Goal: Information Seeking & Learning: Learn about a topic

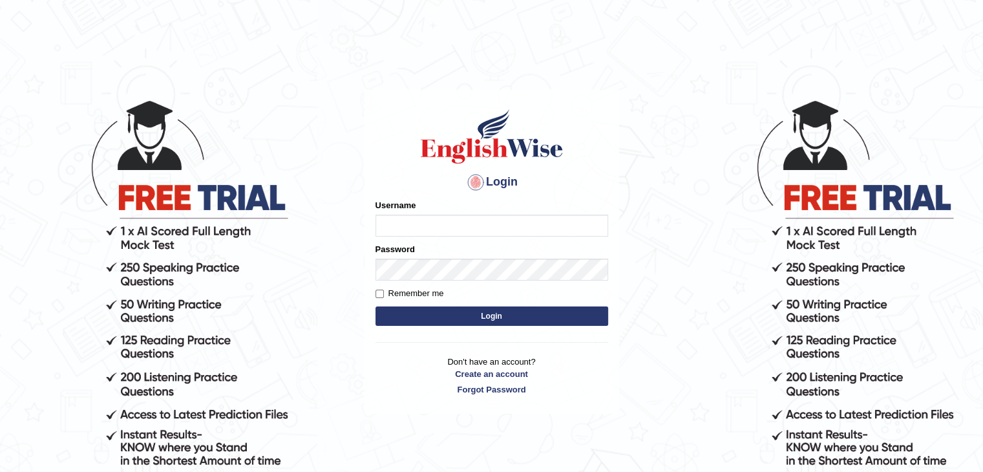
type input "sanjayagrahari_parramatta"
click at [445, 314] on button "Login" at bounding box center [492, 315] width 233 height 19
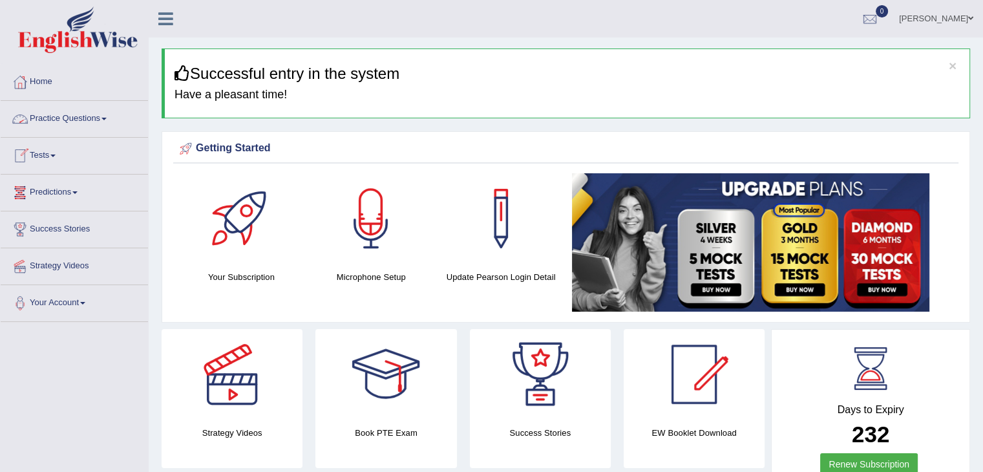
click at [107, 122] on link "Practice Questions" at bounding box center [74, 117] width 147 height 32
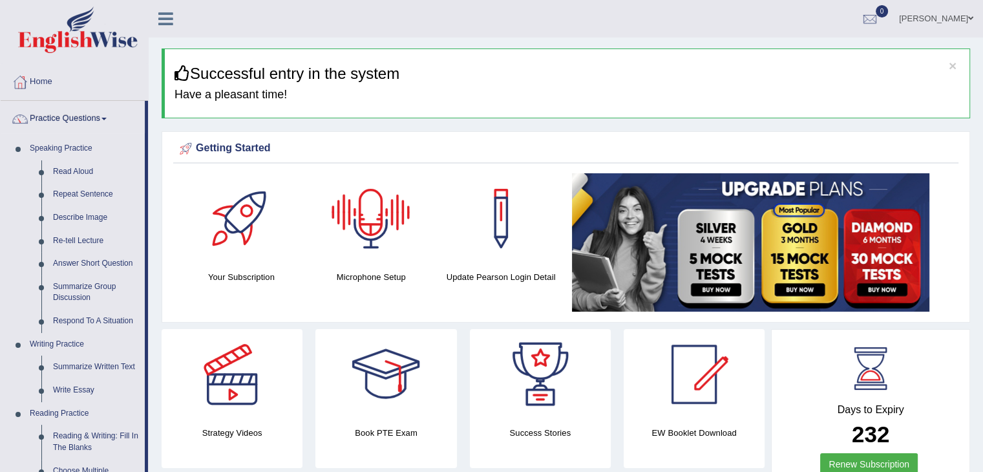
scroll to position [412, 0]
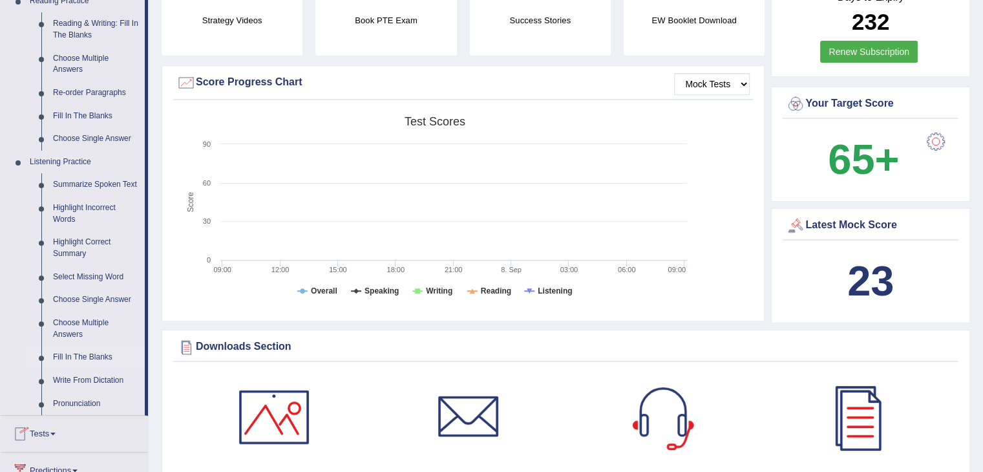
click at [84, 356] on link "Fill In The Blanks" at bounding box center [96, 357] width 98 height 23
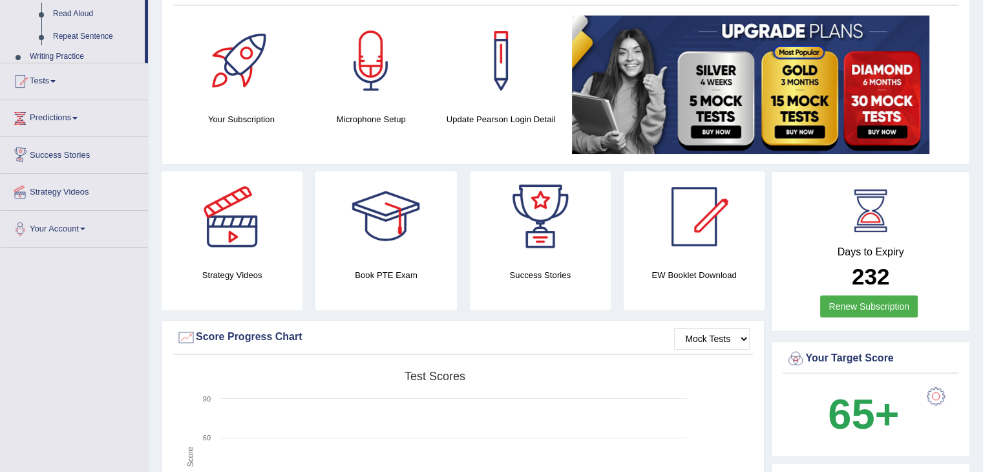
scroll to position [269, 0]
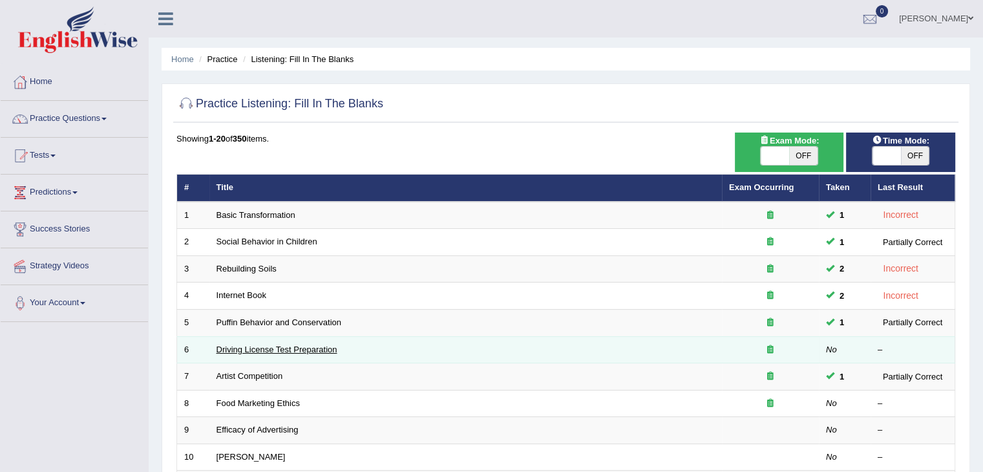
click at [242, 345] on link "Driving License Test Preparation" at bounding box center [277, 350] width 121 height 10
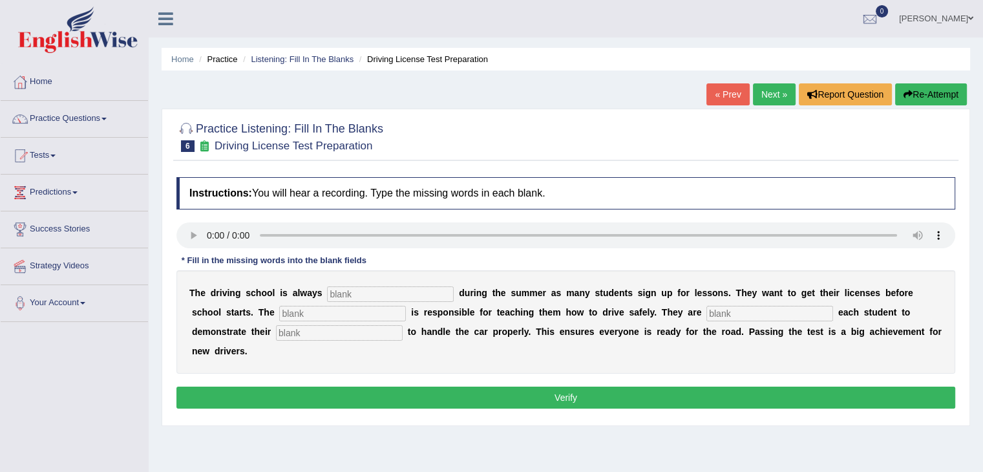
click at [352, 297] on input "text" at bounding box center [390, 294] width 127 height 16
type input "b"
type input "busy"
click at [351, 308] on input "text" at bounding box center [342, 314] width 127 height 16
type input "instructor"
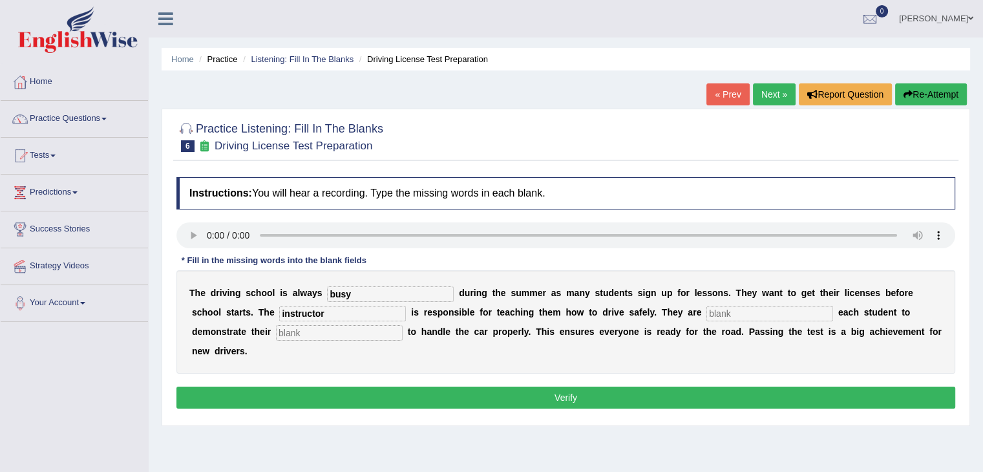
click at [727, 309] on input "text" at bounding box center [770, 314] width 127 height 16
type input "required"
click at [339, 334] on input "text" at bounding box center [339, 333] width 127 height 16
type input "ablities"
click at [502, 393] on button "Verify" at bounding box center [565, 398] width 779 height 22
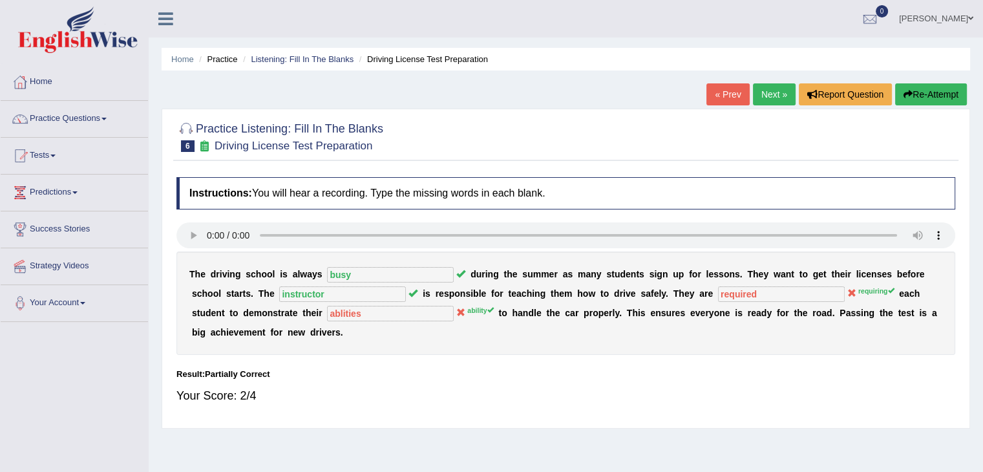
click at [773, 98] on link "Next »" at bounding box center [774, 94] width 43 height 22
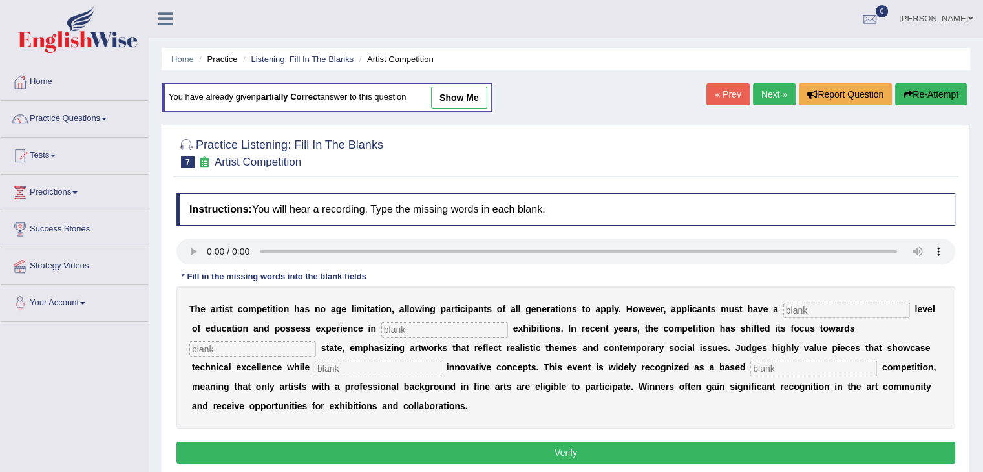
click at [485, 118] on div "You have already given partially correct answer to this question show me" at bounding box center [328, 103] width 332 height 41
click at [449, 96] on link "show me" at bounding box center [459, 98] width 56 height 22
type input "graduated"
type input "h"
type input "real"
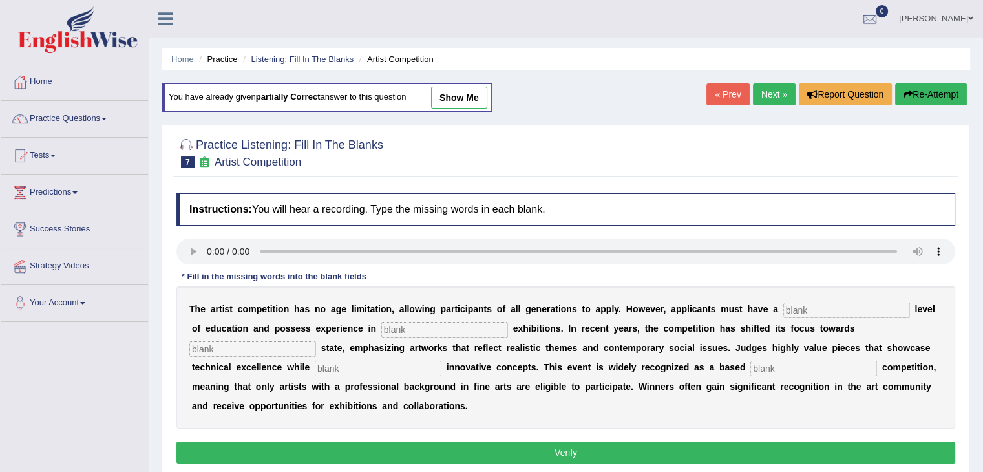
type input "corporation"
type input "professional"
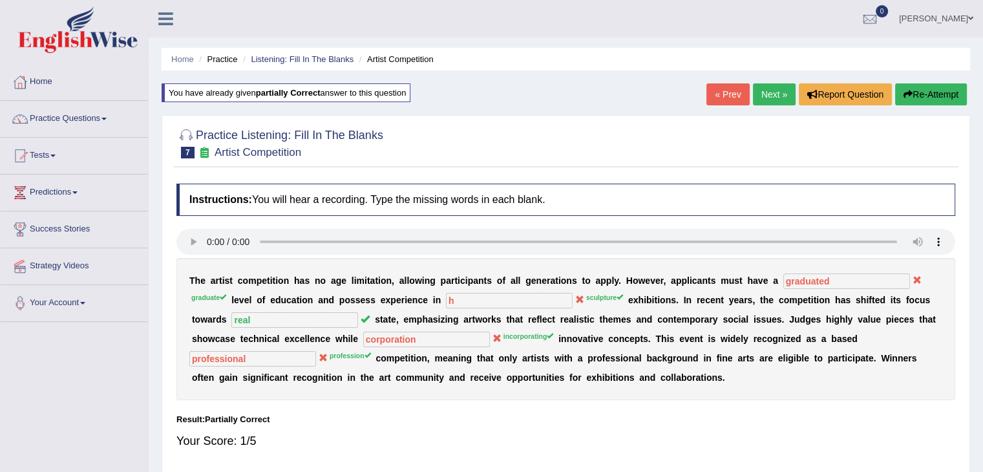
click at [935, 101] on button "Re-Attempt" at bounding box center [931, 94] width 72 height 22
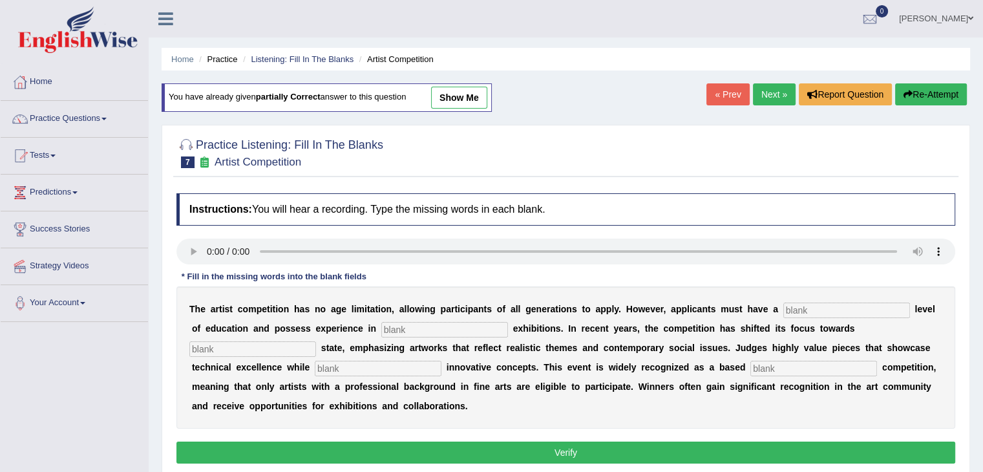
click at [758, 89] on link "Next »" at bounding box center [774, 94] width 43 height 22
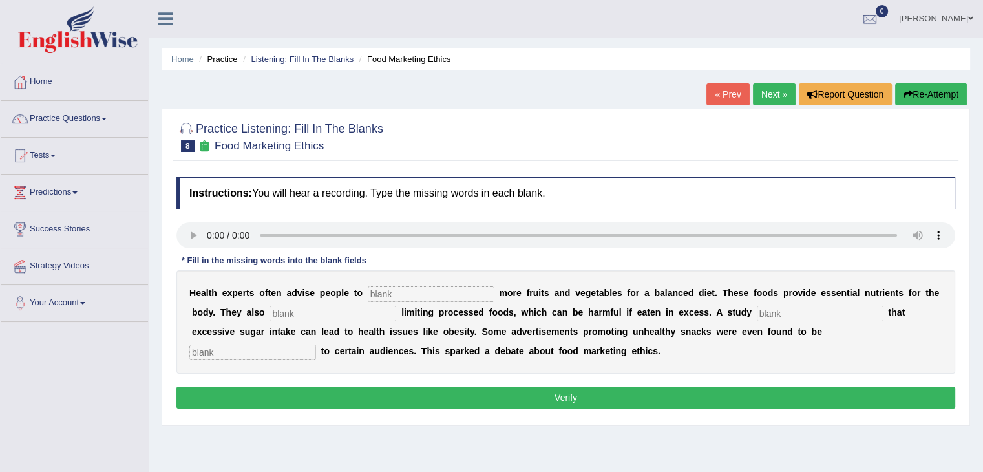
click at [419, 297] on input "text" at bounding box center [431, 294] width 127 height 16
type input "consumer"
click at [299, 308] on input "text" at bounding box center [333, 314] width 127 height 16
type input "recommend"
click at [796, 315] on input "text" at bounding box center [820, 314] width 127 height 16
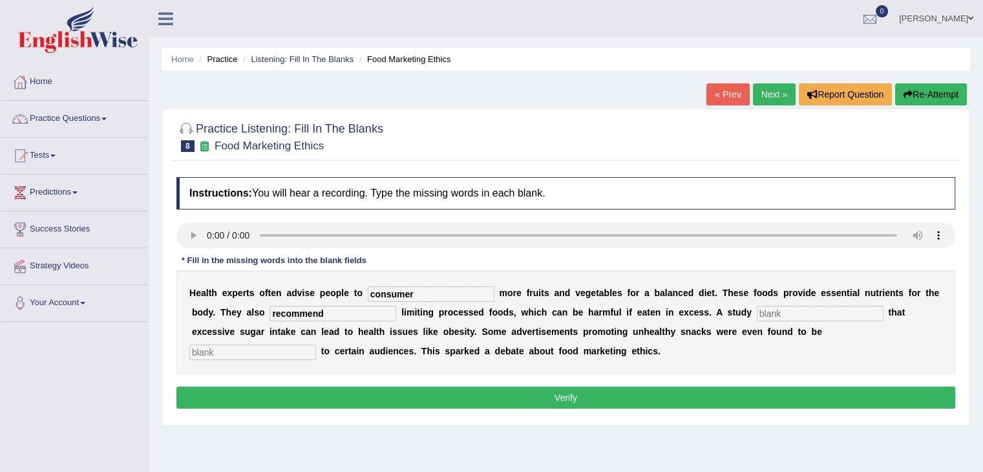
click at [793, 313] on input "text" at bounding box center [820, 314] width 127 height 16
type input "diagonis"
click at [231, 342] on div "H e a l t h e x p e r t s o f t e n a d v i s e p e o p l e t o consumer m o r …" at bounding box center [565, 321] width 779 height 103
click at [226, 348] on input "text" at bounding box center [252, 353] width 127 height 16
type input "fancies"
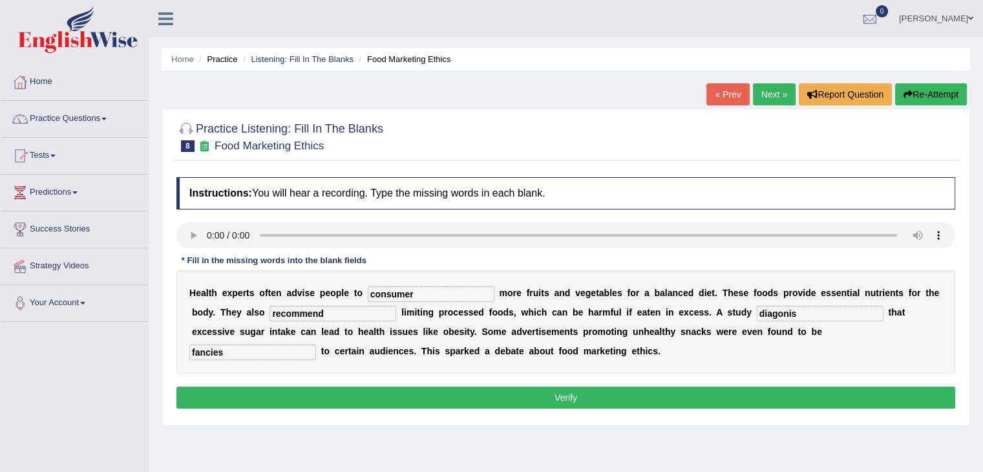
click at [485, 397] on button "Verify" at bounding box center [565, 398] width 779 height 22
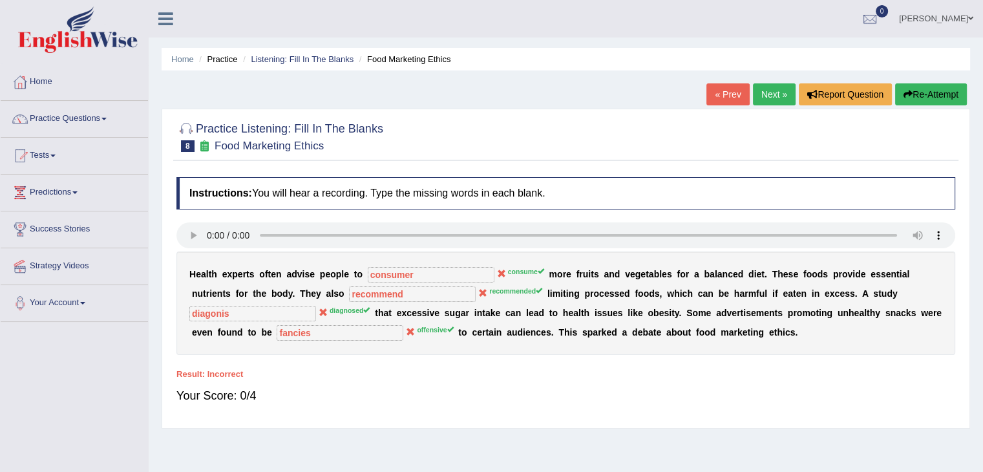
click at [754, 95] on link "Next »" at bounding box center [774, 94] width 43 height 22
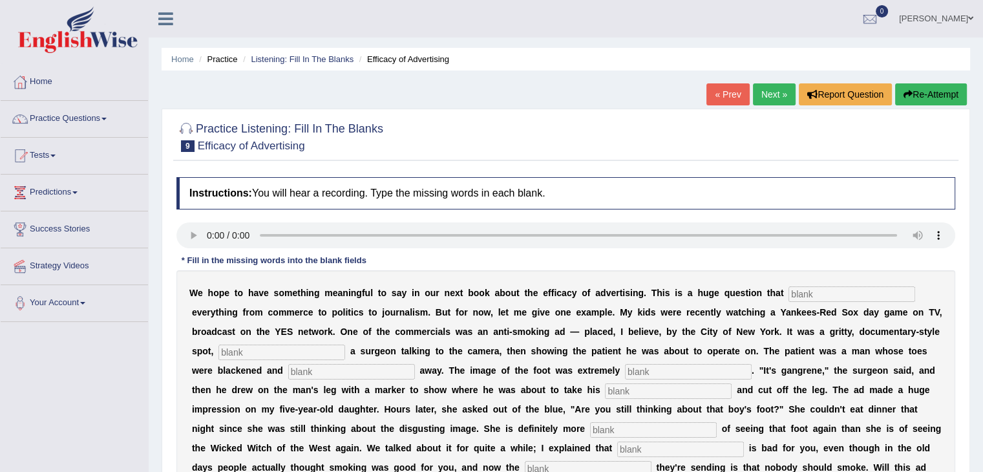
click at [754, 95] on link "Next »" at bounding box center [774, 94] width 43 height 22
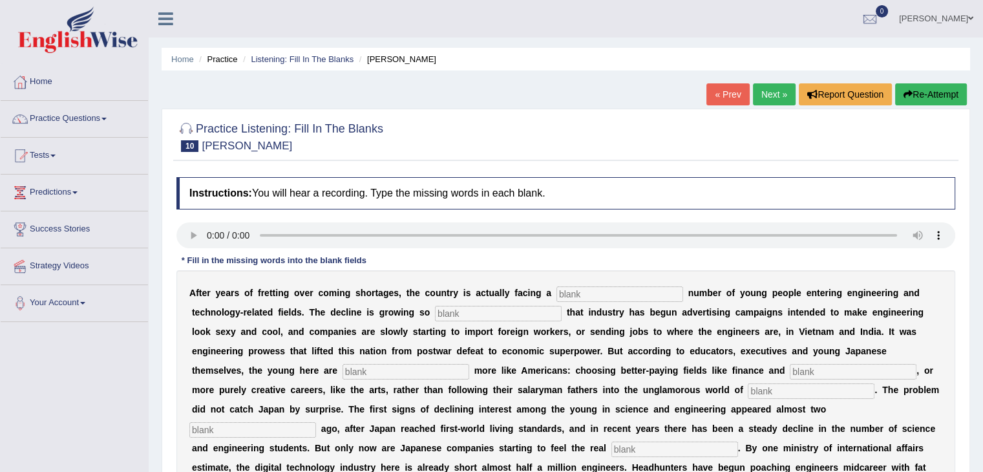
click at [754, 95] on link "Next »" at bounding box center [774, 94] width 43 height 22
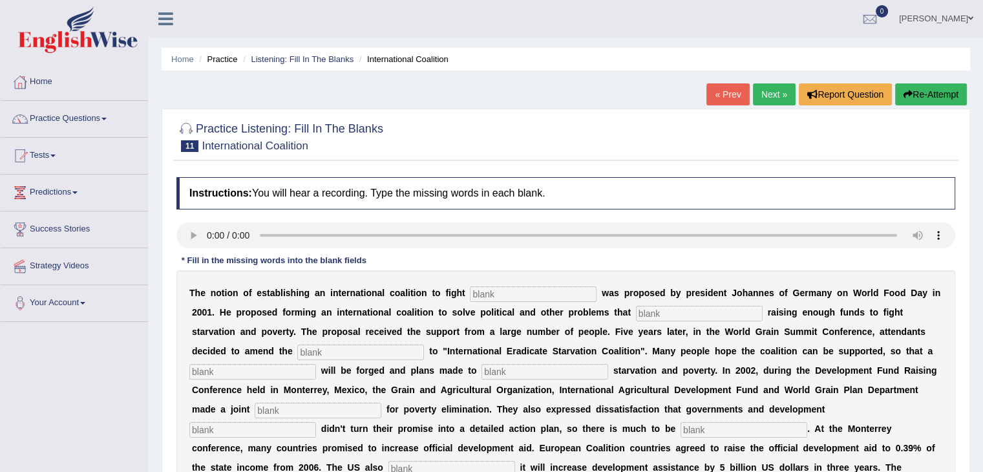
click at [754, 95] on link "Next »" at bounding box center [774, 94] width 43 height 22
